Goal: Transaction & Acquisition: Purchase product/service

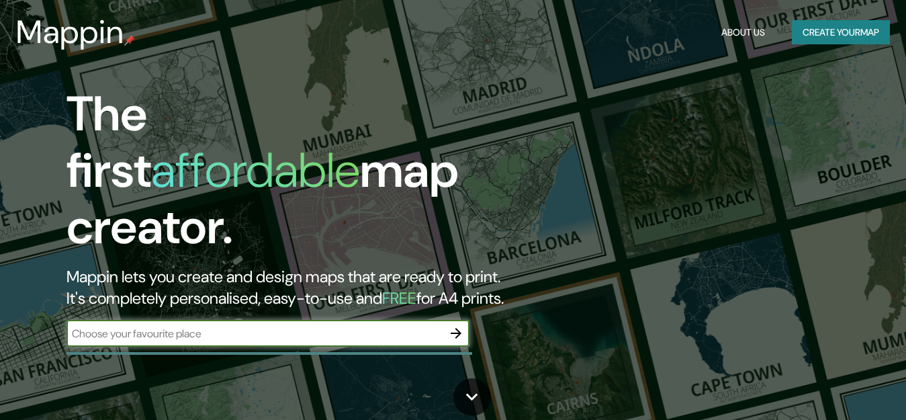
click at [377, 326] on input "text" at bounding box center [254, 333] width 376 height 15
type input "m"
type input "M"
click at [456, 325] on icon "button" at bounding box center [456, 333] width 16 height 16
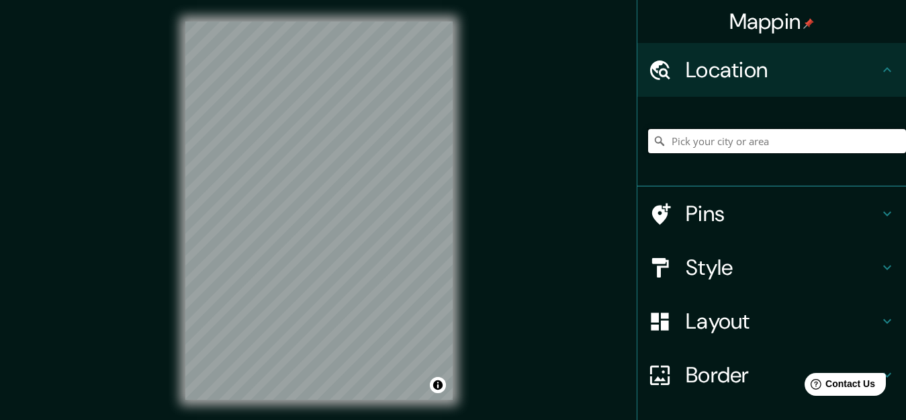
click at [687, 148] on input "Pick your city or area" at bounding box center [777, 141] width 258 height 24
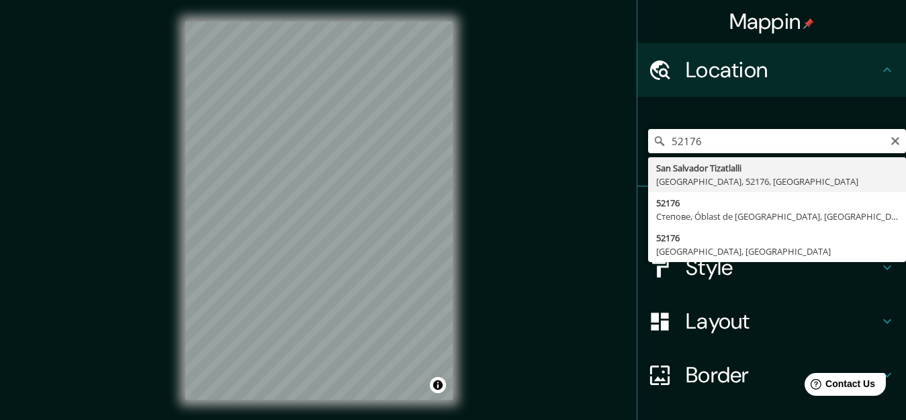
type input "San Salvador Tizatlalli, [GEOGRAPHIC_DATA], 52176, [GEOGRAPHIC_DATA]"
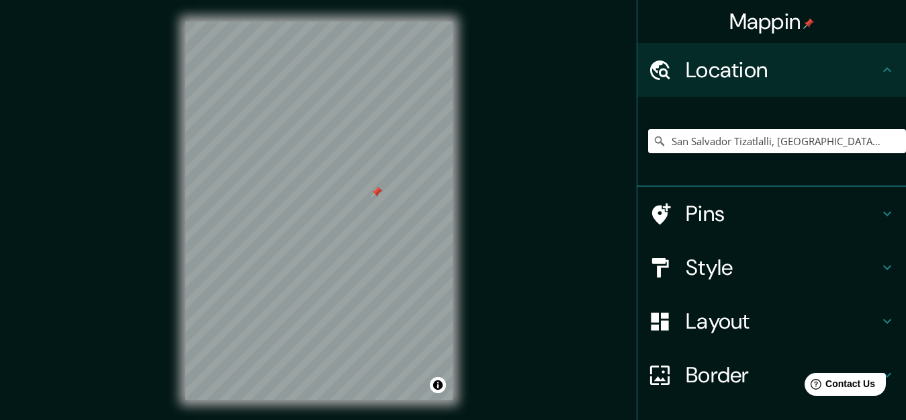
click at [340, 21] on div at bounding box center [318, 21] width 267 height 0
drag, startPoint x: 341, startPoint y: 219, endPoint x: 360, endPoint y: 254, distance: 40.0
click at [360, 254] on div at bounding box center [359, 252] width 11 height 11
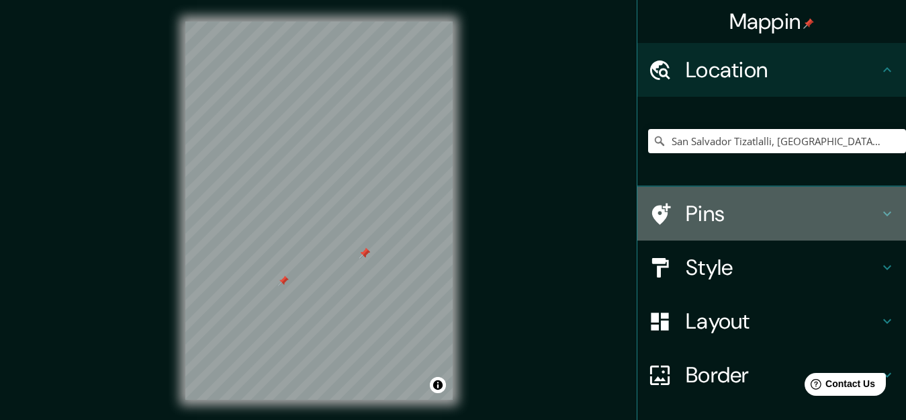
click at [699, 216] on h4 "Pins" at bounding box center [781, 213] width 193 height 27
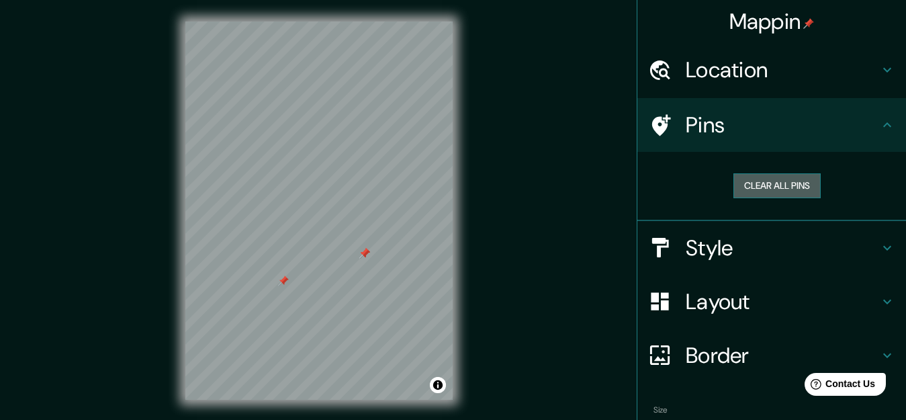
click at [740, 194] on button "Clear all pins" at bounding box center [776, 185] width 87 height 25
click at [742, 111] on h4 "Pins" at bounding box center [781, 124] width 193 height 27
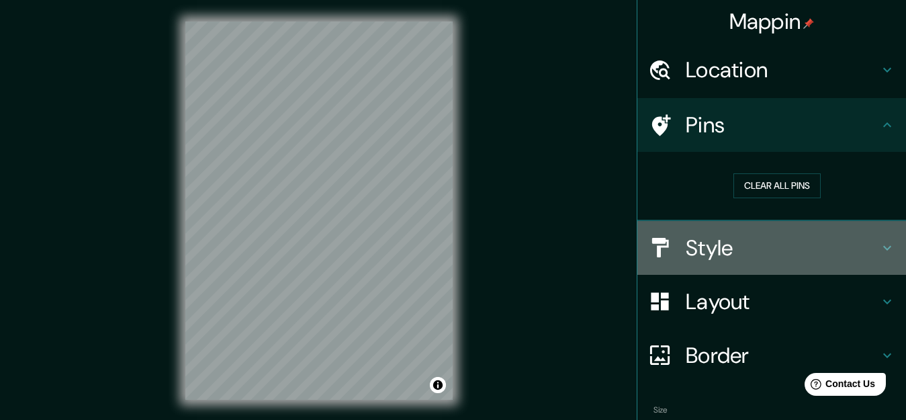
click at [703, 242] on h4 "Style" at bounding box center [781, 247] width 193 height 27
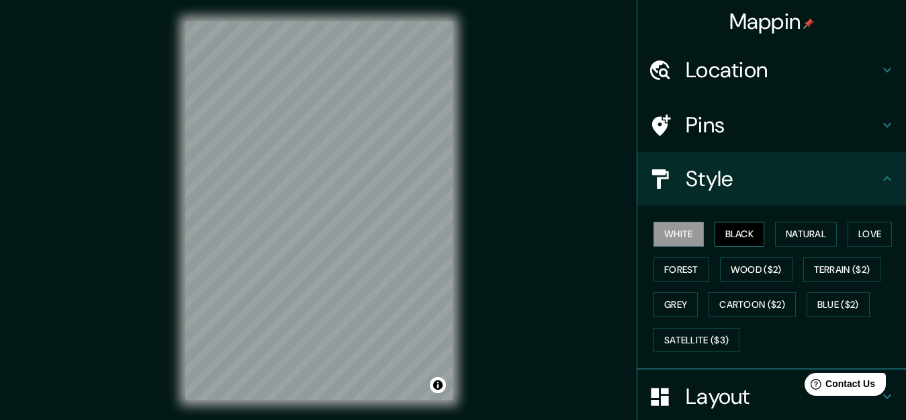
click at [724, 238] on button "Black" at bounding box center [739, 234] width 50 height 25
click at [795, 241] on button "Natural" at bounding box center [806, 234] width 62 height 25
click at [788, 235] on button "Natural" at bounding box center [806, 234] width 62 height 25
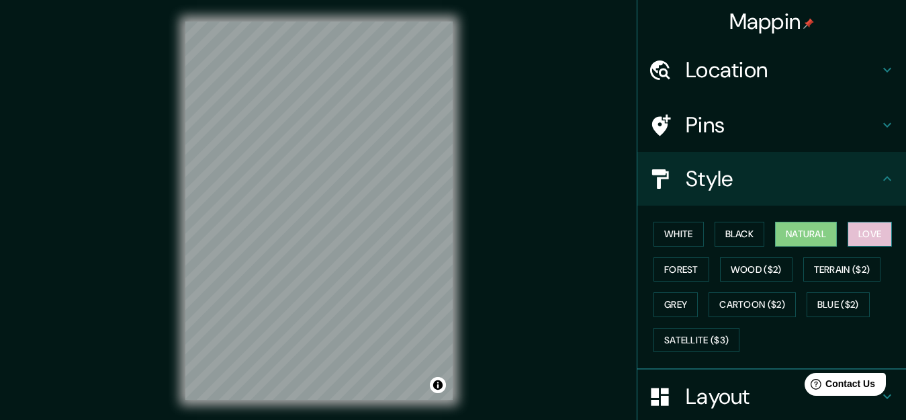
click at [862, 236] on button "Love" at bounding box center [869, 234] width 44 height 25
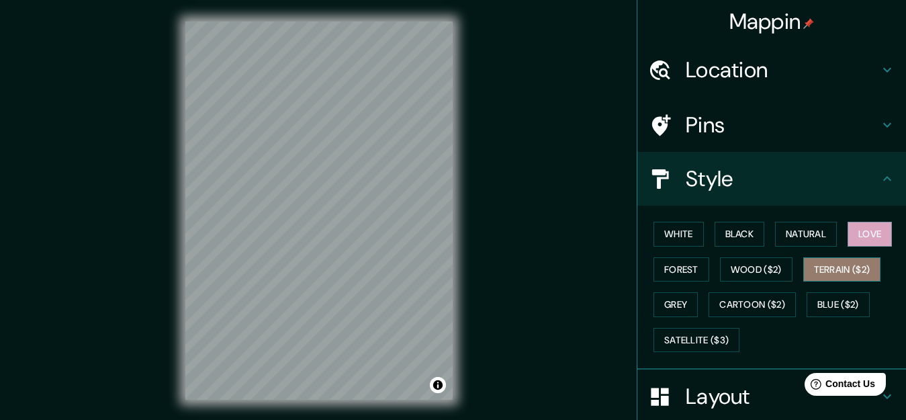
click at [835, 276] on button "Terrain ($2)" at bounding box center [842, 269] width 78 height 25
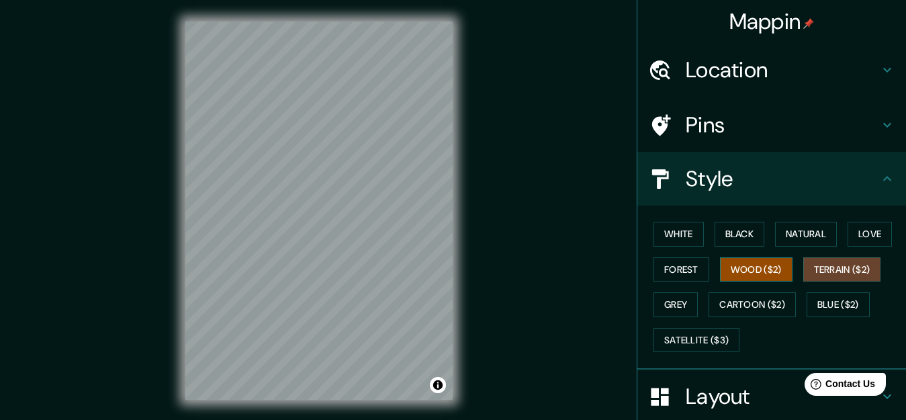
click at [730, 273] on button "Wood ($2)" at bounding box center [756, 269] width 72 height 25
click at [662, 271] on button "Forest" at bounding box center [681, 269] width 56 height 25
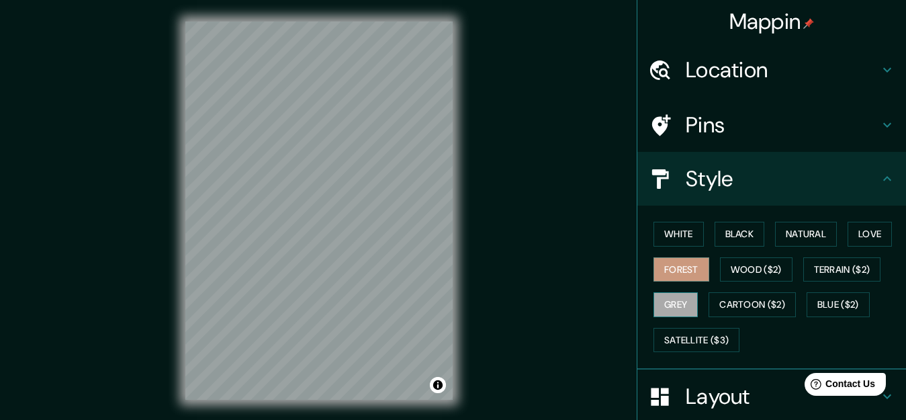
click at [669, 307] on button "Grey" at bounding box center [675, 304] width 44 height 25
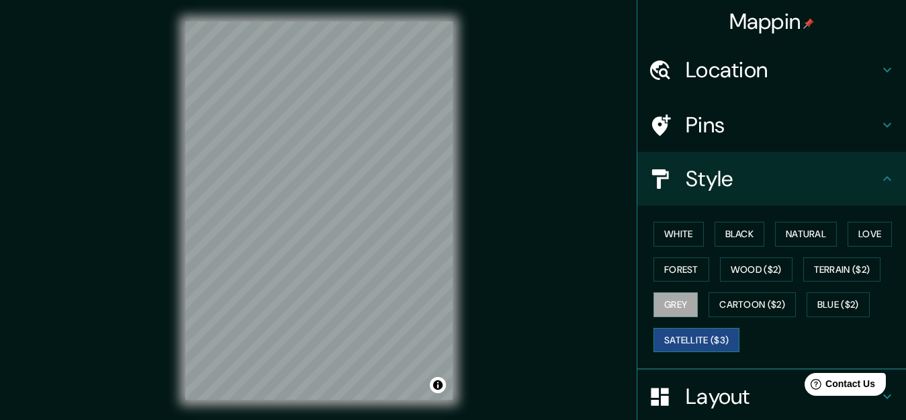
click at [689, 336] on button "Satellite ($3)" at bounding box center [696, 340] width 86 height 25
drag, startPoint x: 816, startPoint y: 252, endPoint x: 808, endPoint y: 337, distance: 85.0
click at [808, 337] on div "White Black Natural Love Forest Wood ($2) Terrain ($2) Grey Cartoon ($2) Blue (…" at bounding box center [777, 286] width 258 height 141
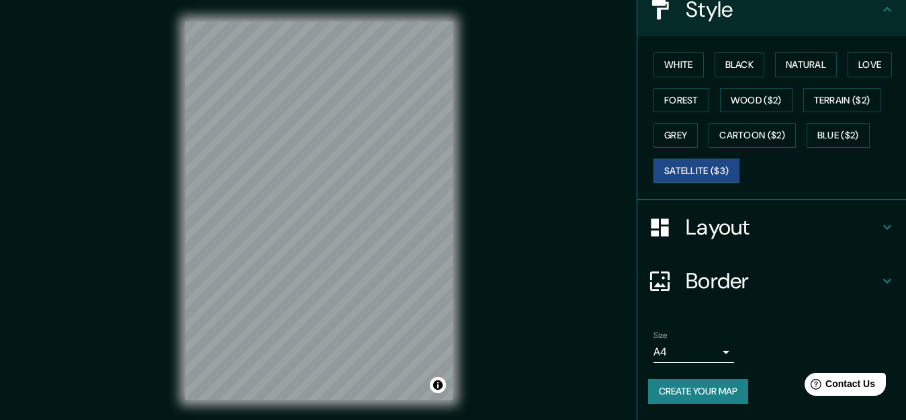
scroll to position [35, 0]
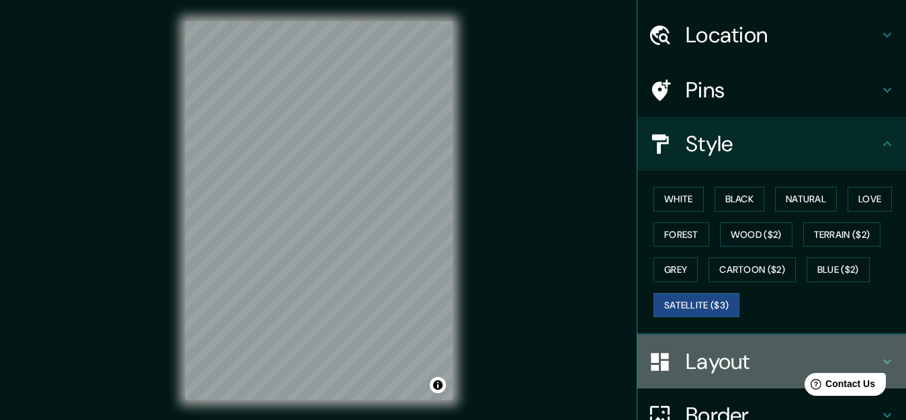
click at [709, 380] on div "Layout" at bounding box center [771, 361] width 268 height 54
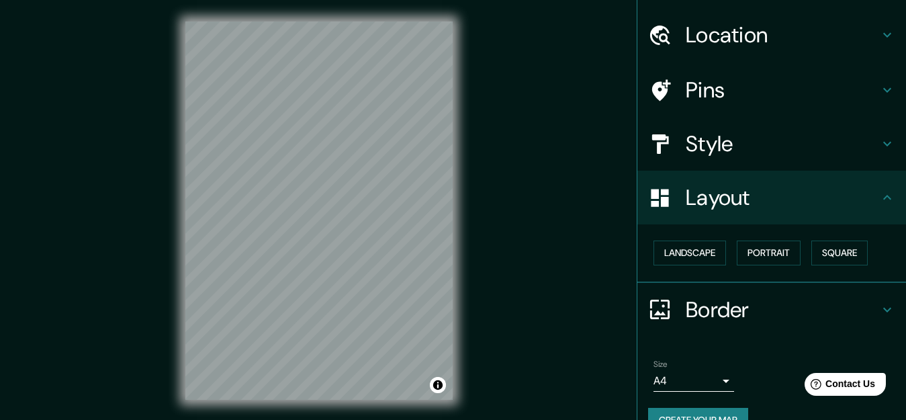
scroll to position [63, 0]
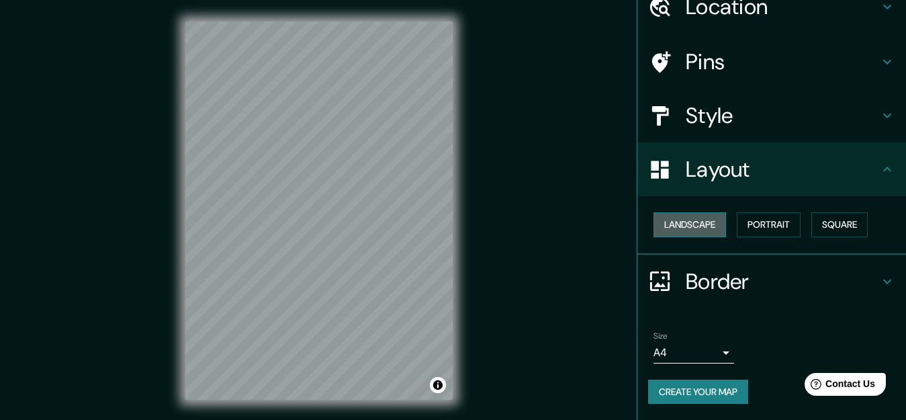
click at [683, 223] on button "Landscape" at bounding box center [689, 224] width 72 height 25
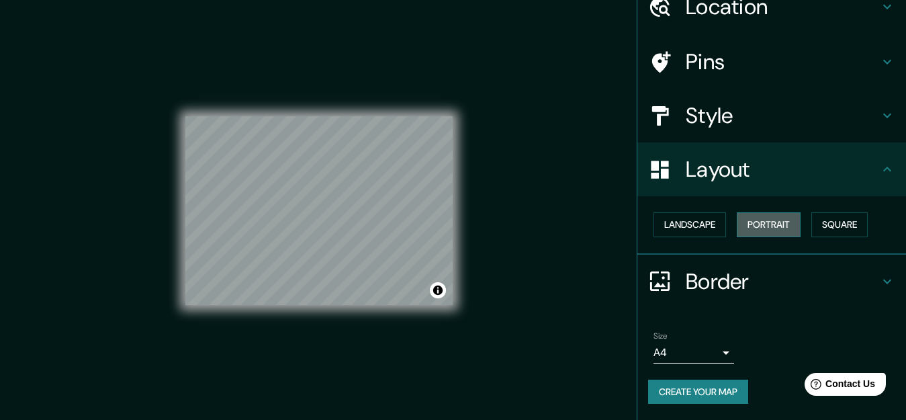
click at [761, 228] on button "Portrait" at bounding box center [768, 224] width 64 height 25
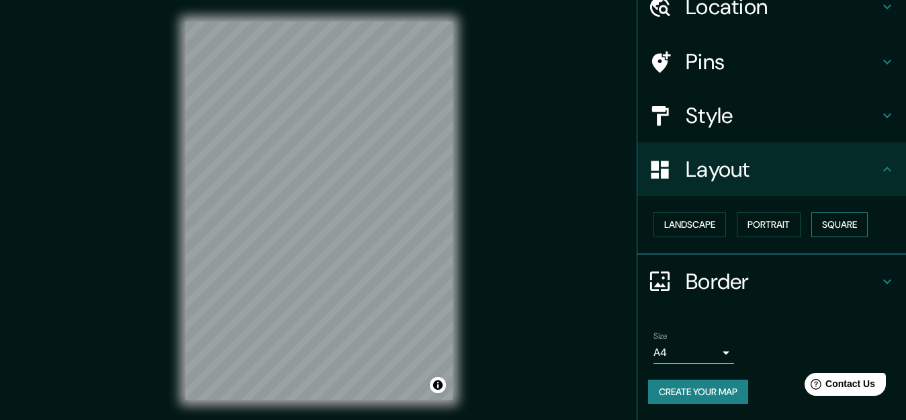
click at [811, 226] on button "Square" at bounding box center [839, 224] width 56 height 25
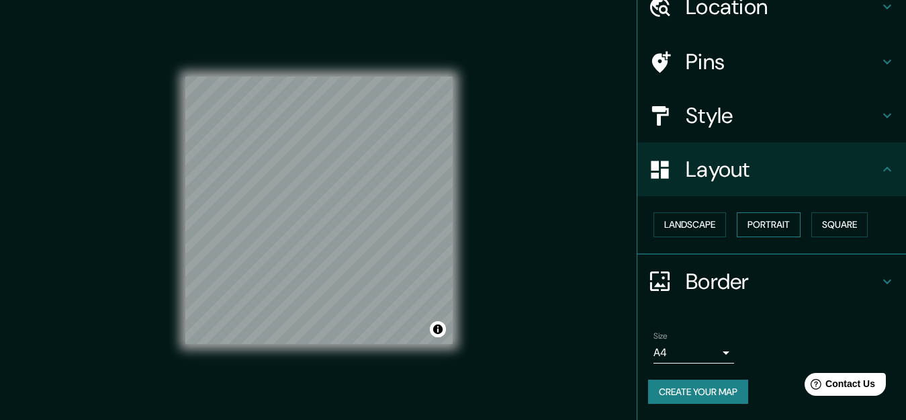
click at [782, 228] on button "Portrait" at bounding box center [768, 224] width 64 height 25
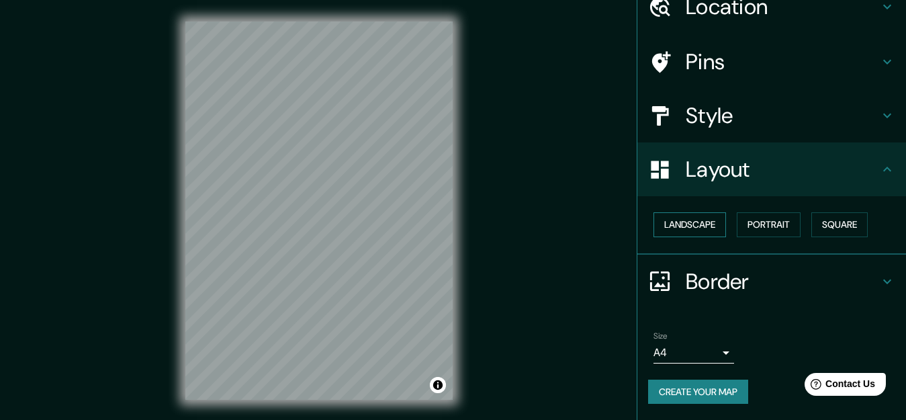
click at [675, 234] on button "Landscape" at bounding box center [689, 224] width 72 height 25
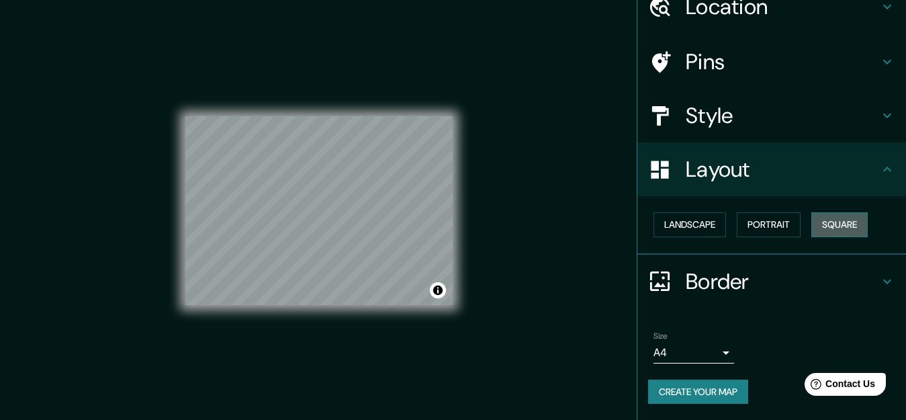
click at [841, 222] on button "Square" at bounding box center [839, 224] width 56 height 25
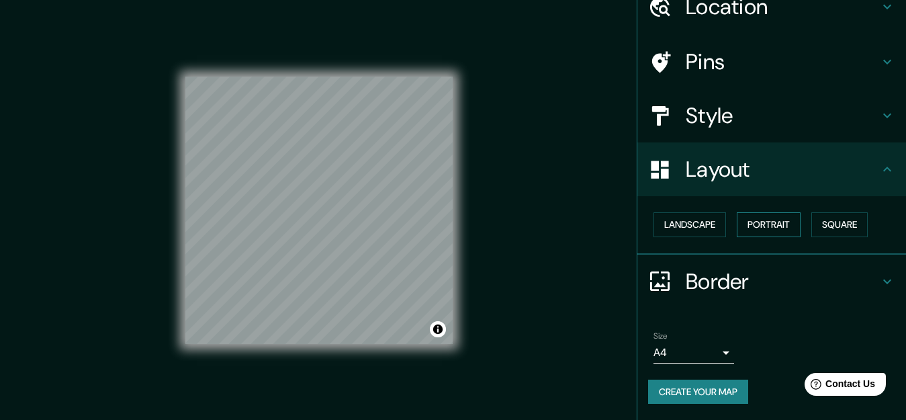
click at [769, 221] on button "Portrait" at bounding box center [768, 224] width 64 height 25
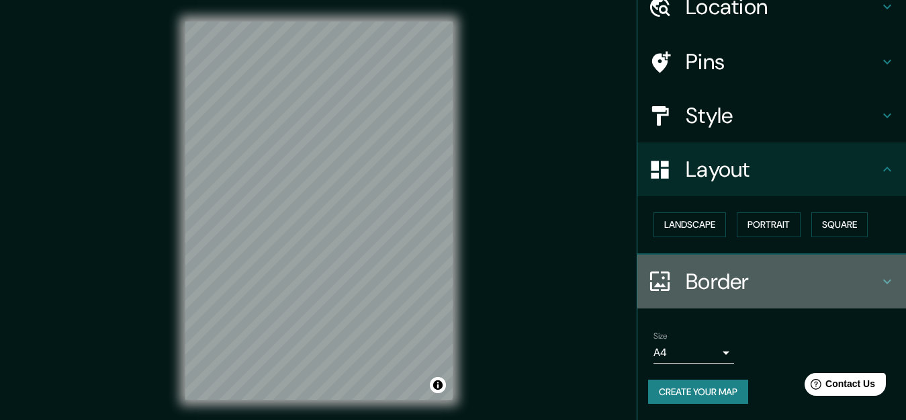
click at [716, 290] on h4 "Border" at bounding box center [781, 281] width 193 height 27
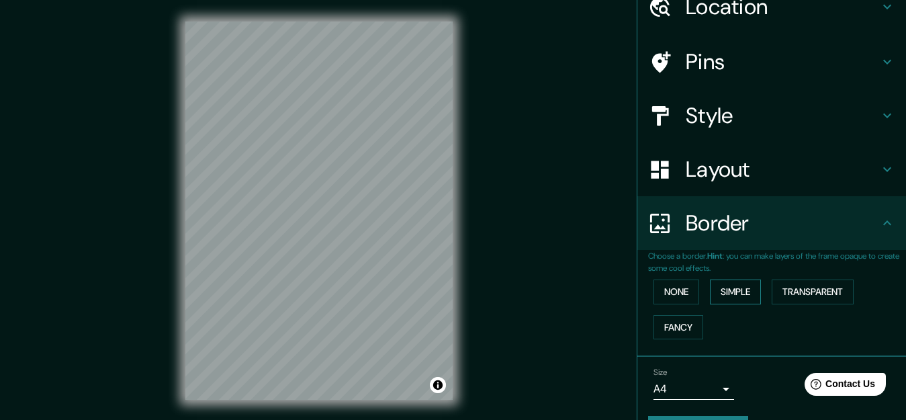
click at [728, 297] on button "Simple" at bounding box center [735, 291] width 51 height 25
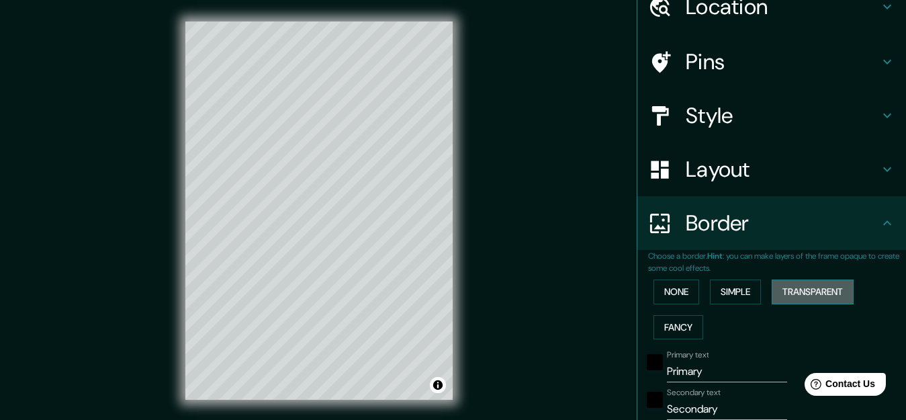
click at [808, 285] on button "Transparent" at bounding box center [812, 291] width 82 height 25
click at [653, 324] on button "Fancy" at bounding box center [678, 327] width 50 height 25
type input "159"
type input "32"
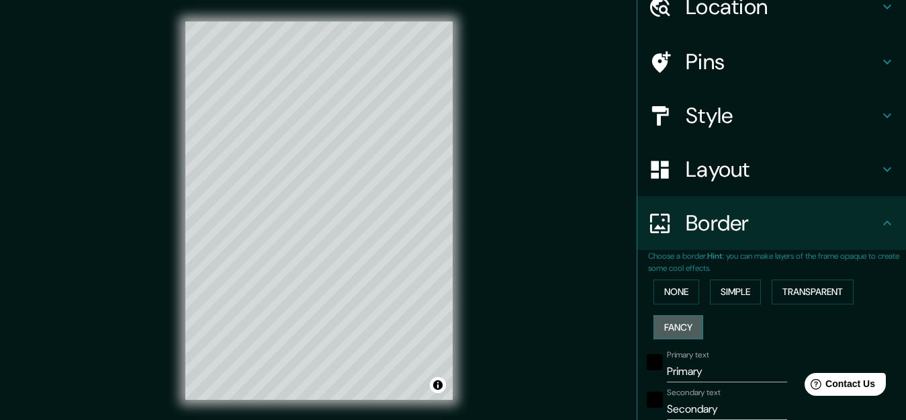
type input "32"
type input "16"
click at [659, 301] on button "None" at bounding box center [676, 291] width 46 height 25
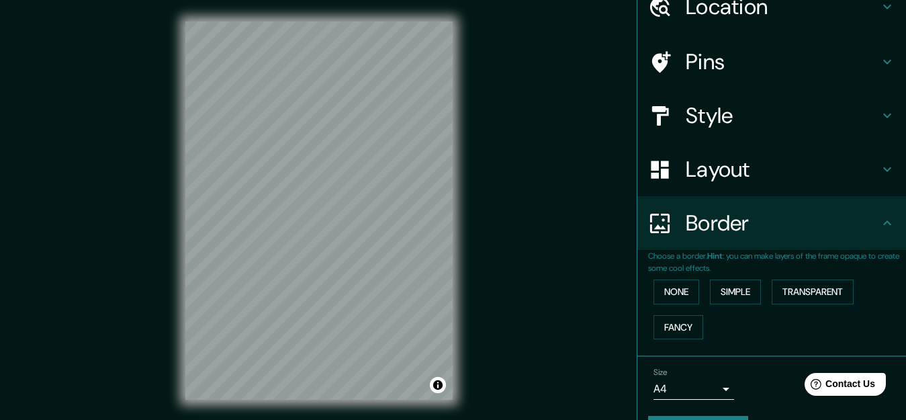
scroll to position [100, 0]
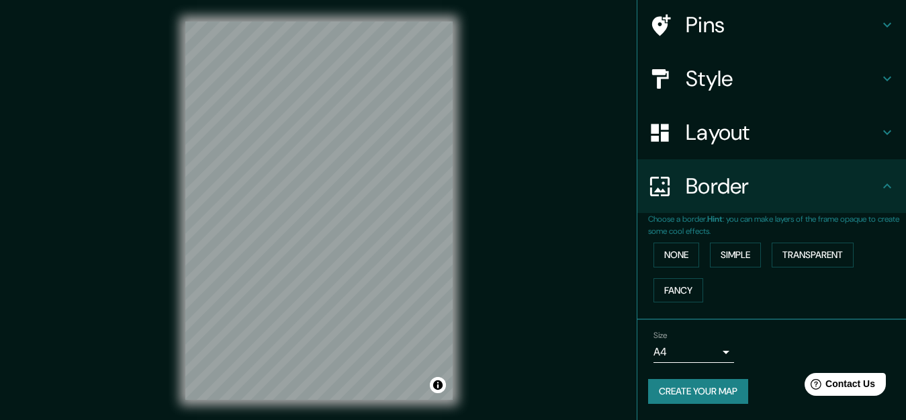
click at [707, 355] on body "Mappin Location [GEOGRAPHIC_DATA] [GEOGRAPHIC_DATA], [GEOGRAPHIC_DATA], [GEOGRA…" at bounding box center [453, 210] width 906 height 420
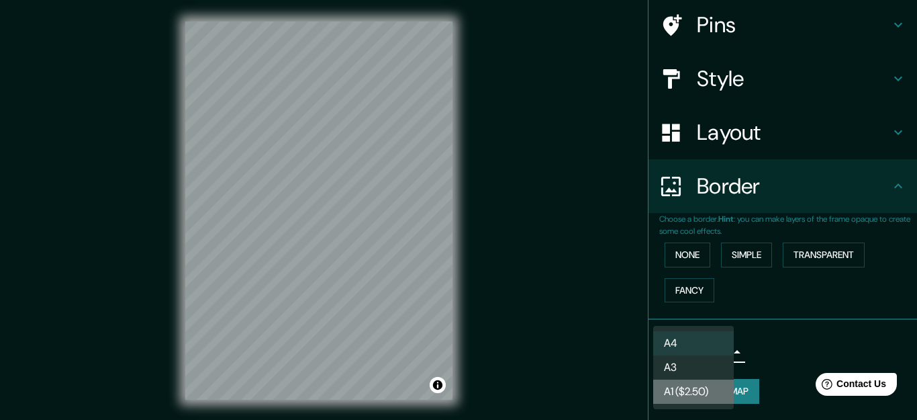
click at [676, 391] on li "A1 ($2.50)" at bounding box center [693, 391] width 81 height 24
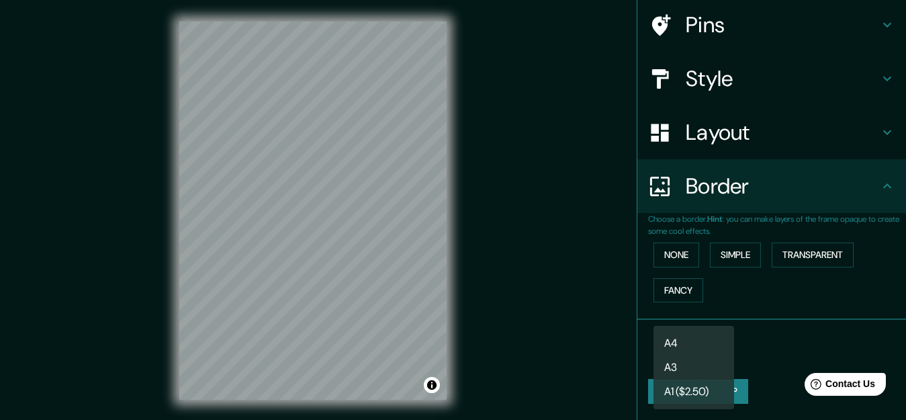
click at [669, 360] on body "Mappin Location [GEOGRAPHIC_DATA] [GEOGRAPHIC_DATA], [GEOGRAPHIC_DATA], [GEOGRA…" at bounding box center [453, 210] width 906 height 420
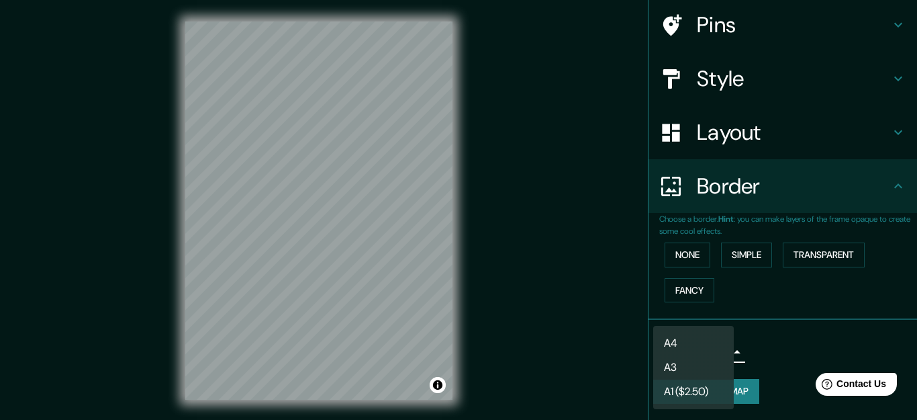
click at [673, 335] on li "A4" at bounding box center [693, 343] width 81 height 24
type input "single"
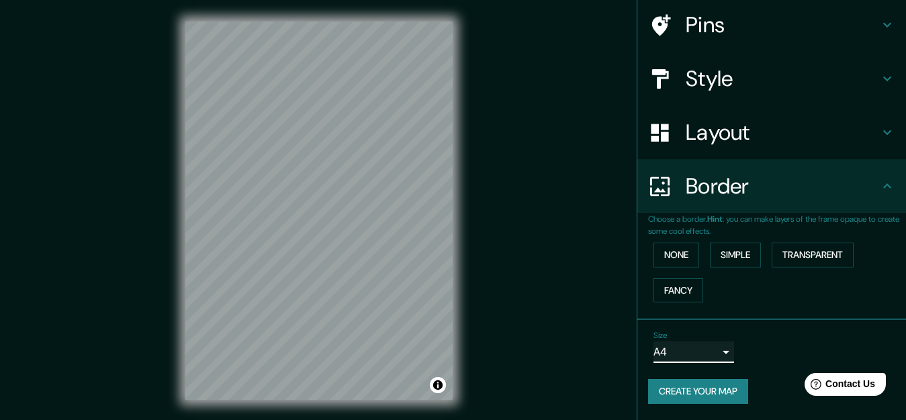
scroll to position [0, 0]
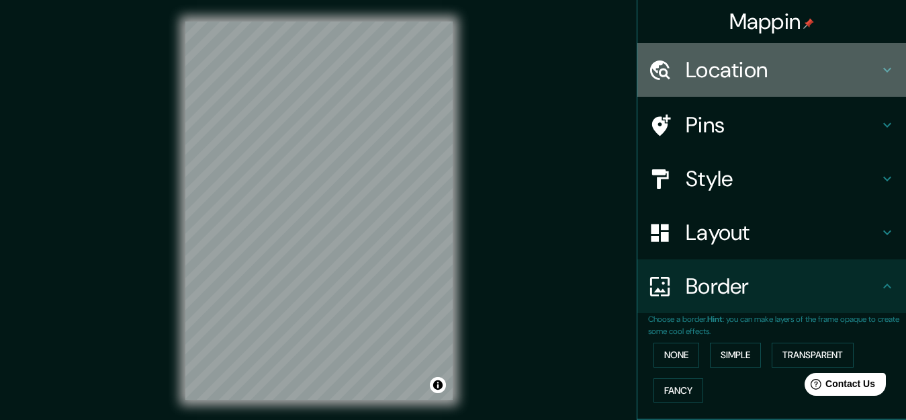
click at [714, 72] on h4 "Location" at bounding box center [781, 69] width 193 height 27
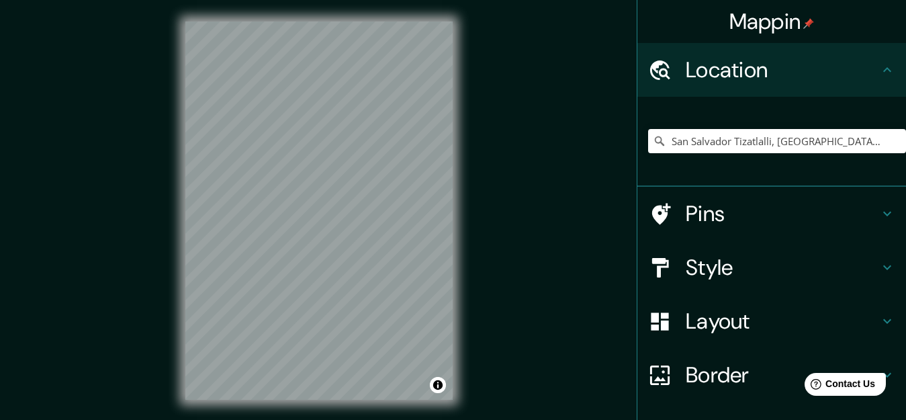
click at [690, 96] on div "Location" at bounding box center [771, 70] width 268 height 54
click at [683, 198] on div "Pins" at bounding box center [771, 214] width 268 height 54
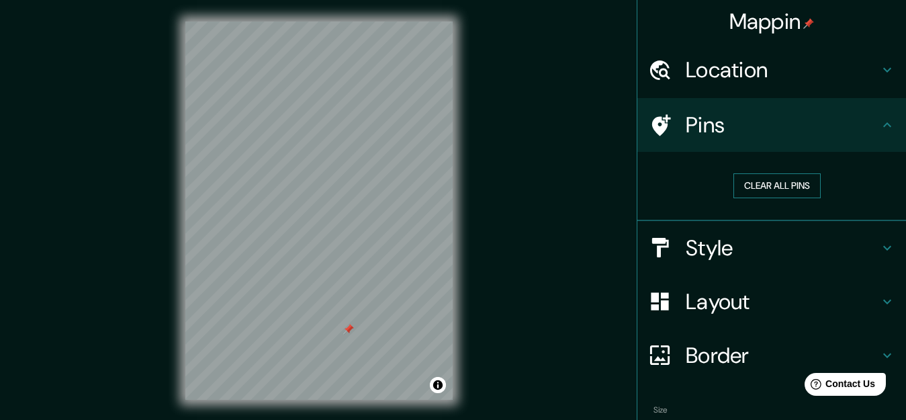
click at [777, 187] on button "Clear all pins" at bounding box center [776, 185] width 87 height 25
click at [750, 130] on h4 "Pins" at bounding box center [781, 124] width 193 height 27
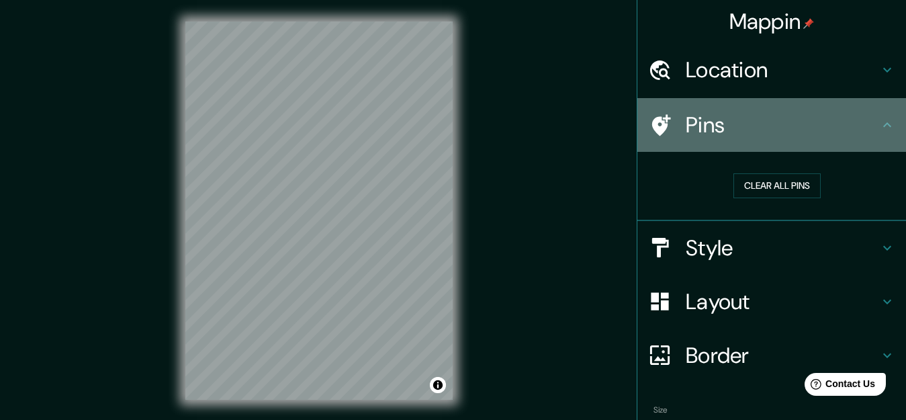
click at [850, 130] on h4 "Pins" at bounding box center [781, 124] width 193 height 27
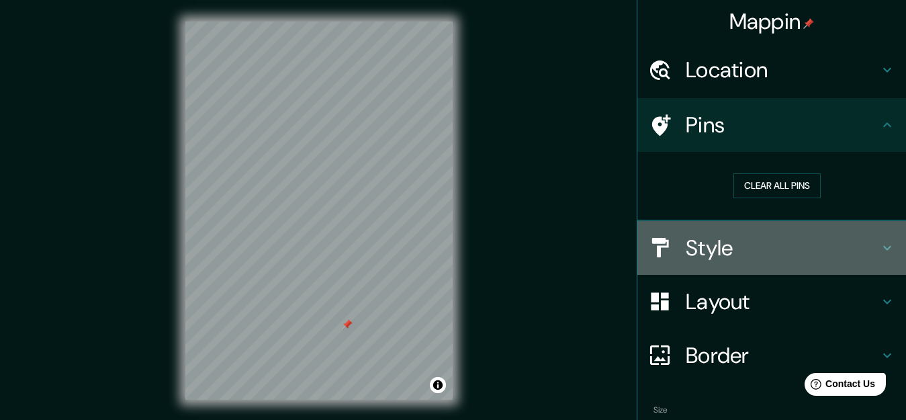
click at [685, 236] on h4 "Style" at bounding box center [781, 247] width 193 height 27
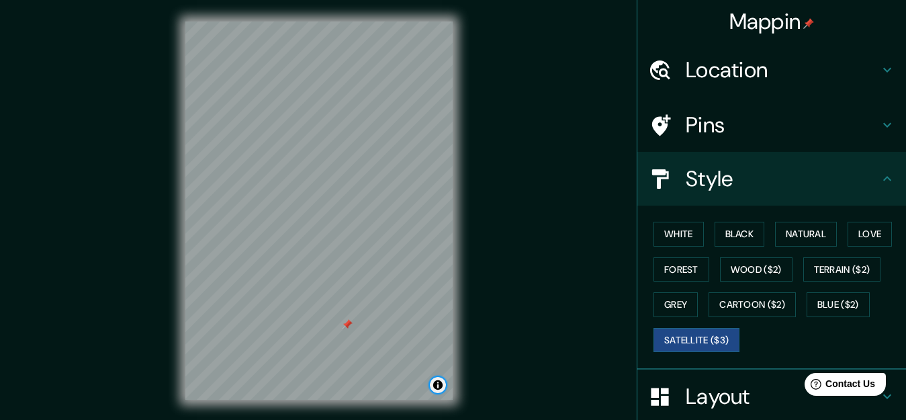
click at [434, 383] on button "Toggle attribution" at bounding box center [438, 385] width 16 height 16
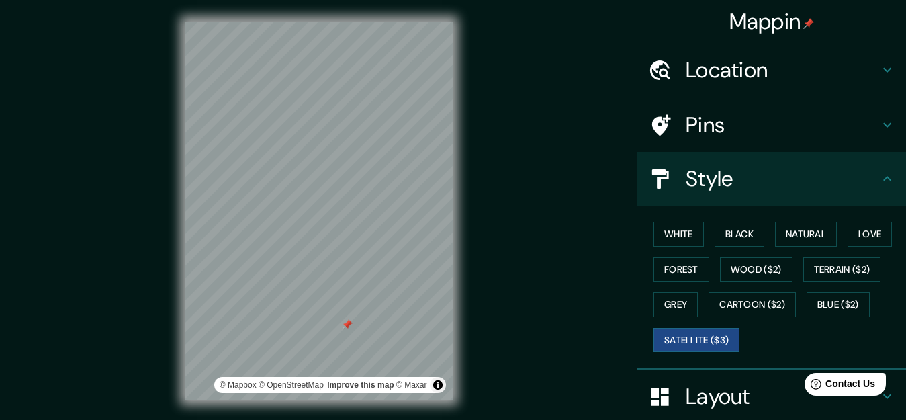
scroll to position [169, 0]
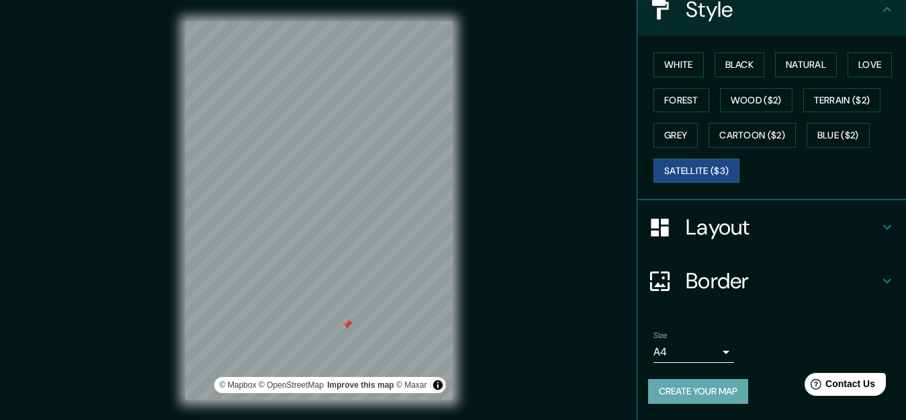
click at [693, 381] on button "Create your map" at bounding box center [698, 391] width 100 height 25
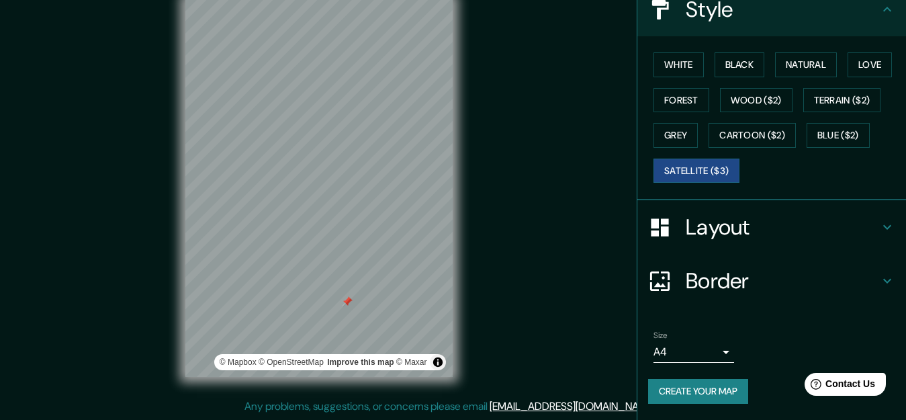
click at [709, 388] on button "Create your map" at bounding box center [698, 391] width 100 height 25
